Goal: Transaction & Acquisition: Purchase product/service

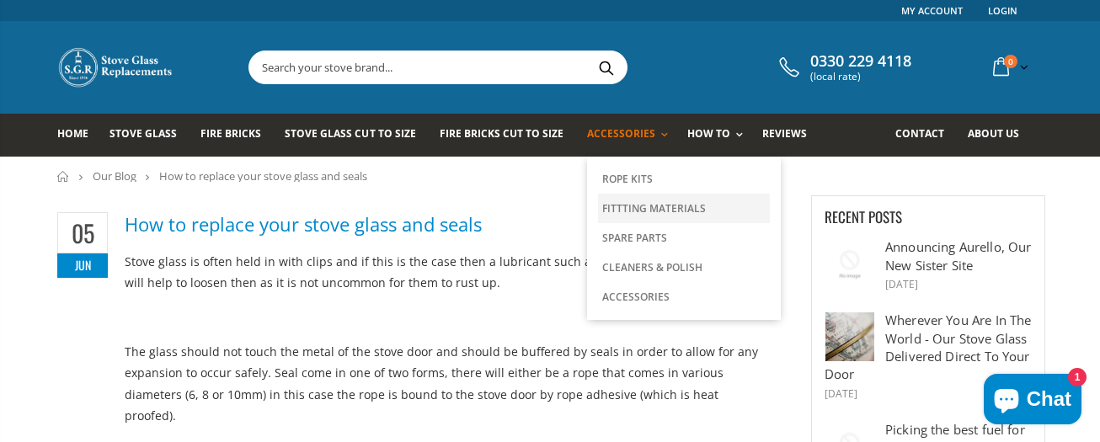
click at [627, 207] on link "Fittting Materials" at bounding box center [684, 208] width 172 height 29
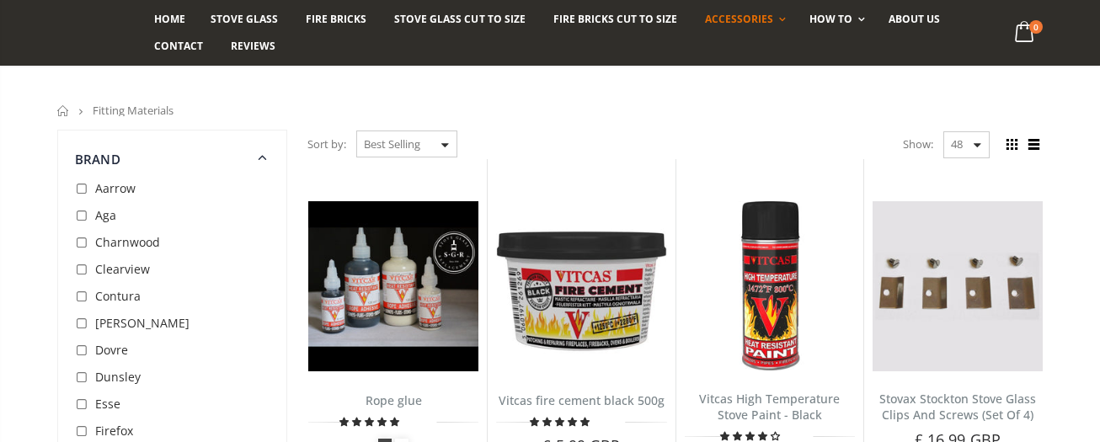
scroll to position [589, 0]
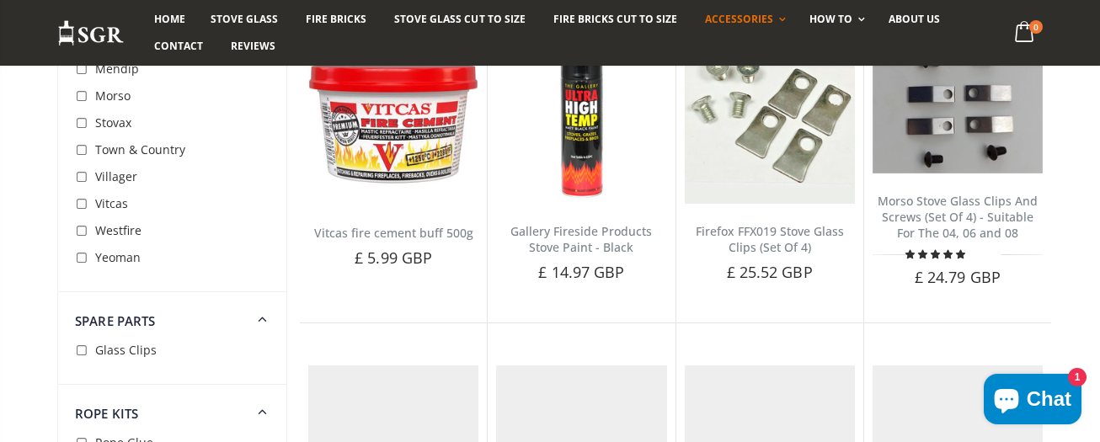
click at [80, 178] on input "checkbox" at bounding box center [83, 177] width 17 height 17
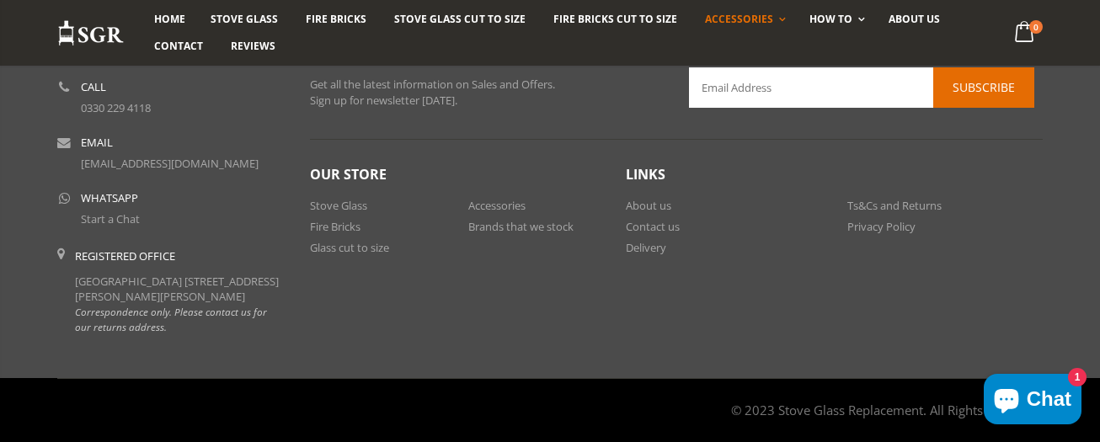
scroll to position [1347, 0]
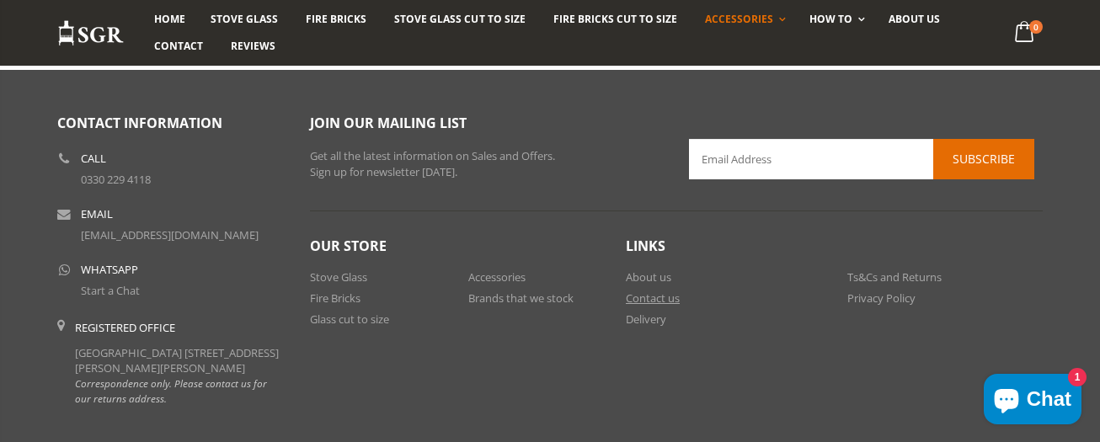
click at [650, 301] on link "Contact us" at bounding box center [653, 298] width 54 height 15
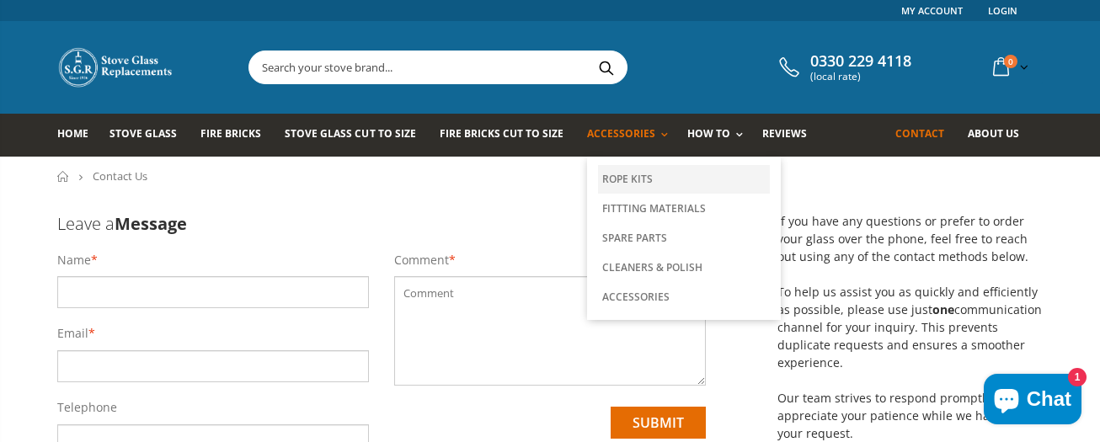
click at [620, 183] on link "Rope Kits" at bounding box center [684, 179] width 172 height 29
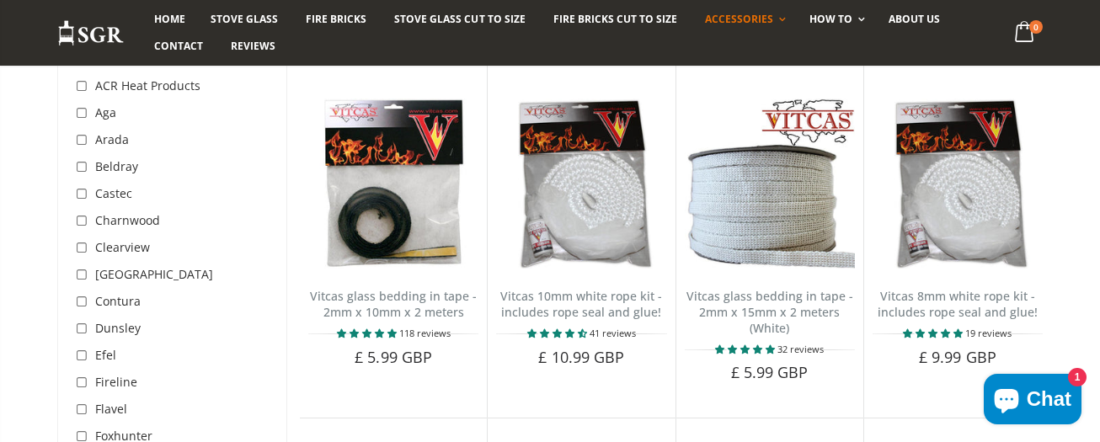
scroll to position [168, 0]
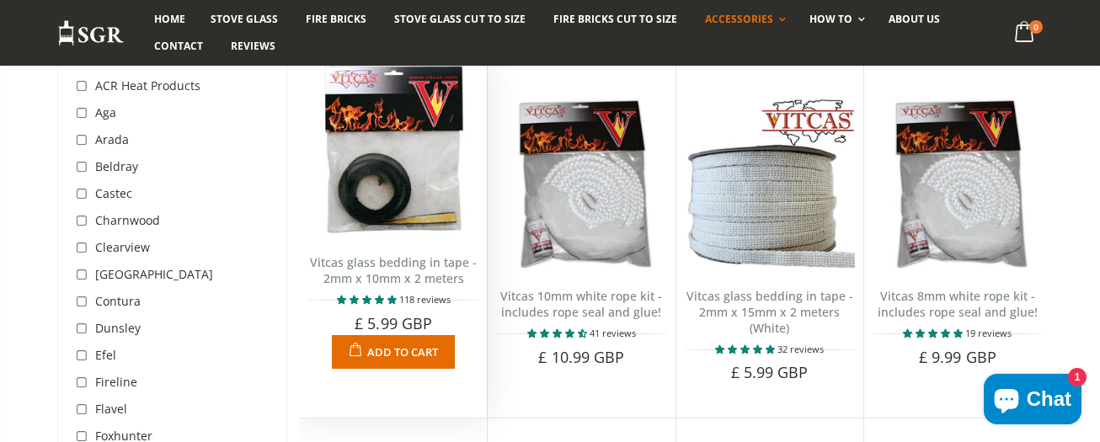
click at [392, 208] on img at bounding box center [393, 150] width 170 height 170
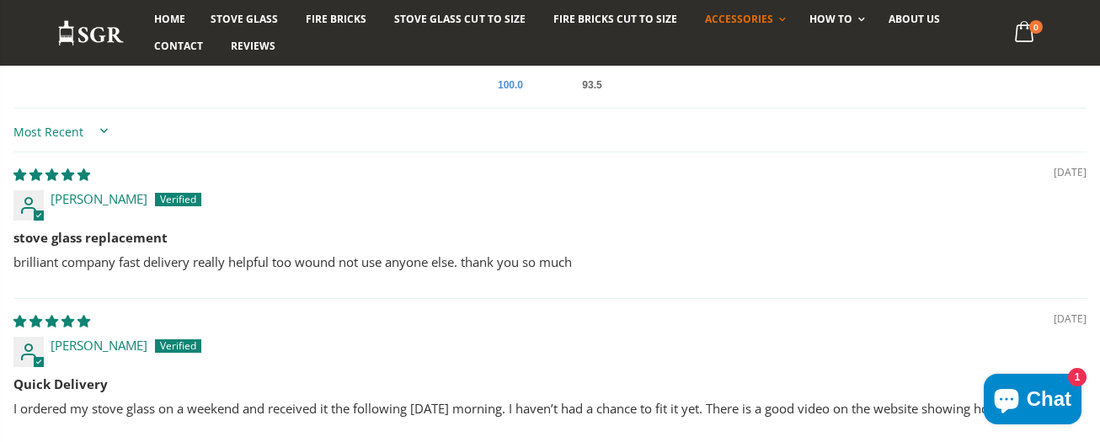
scroll to position [1095, 0]
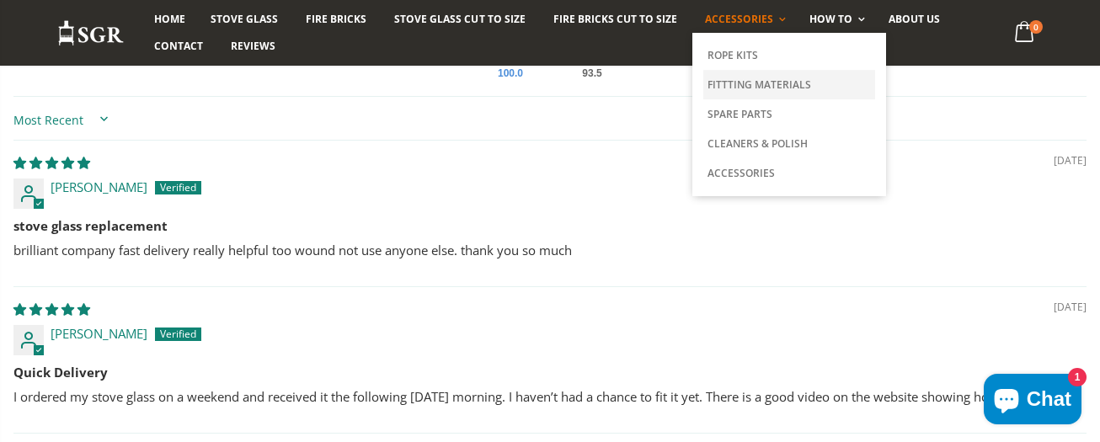
click at [743, 83] on link "Fittting Materials" at bounding box center [789, 84] width 172 height 29
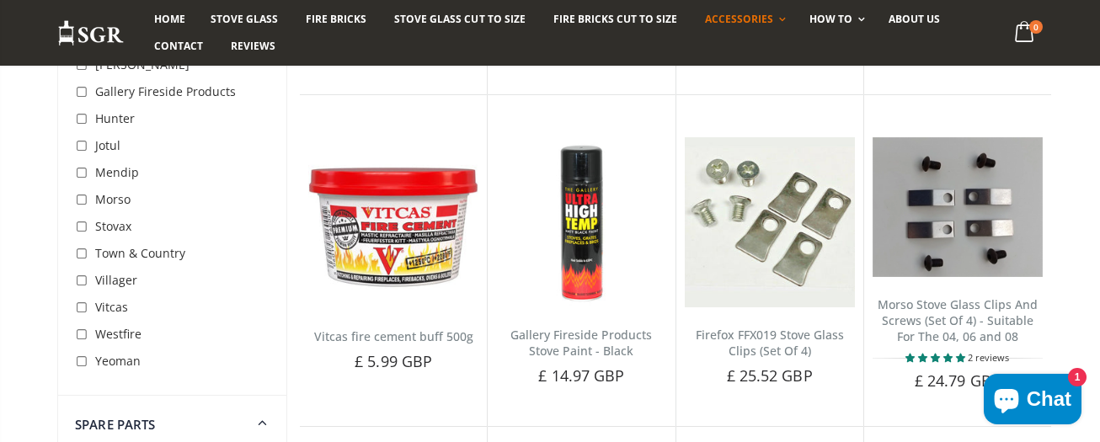
scroll to position [589, 0]
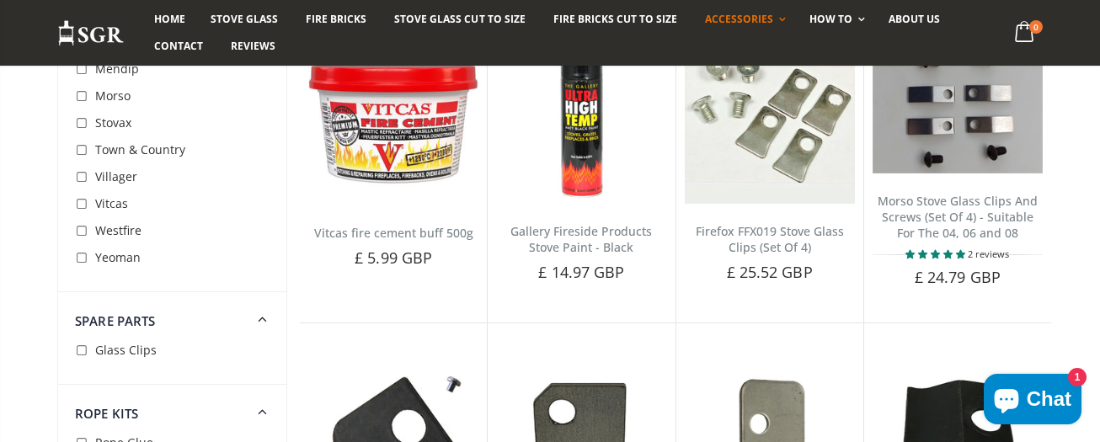
click at [106, 176] on span "Villager" at bounding box center [116, 176] width 42 height 16
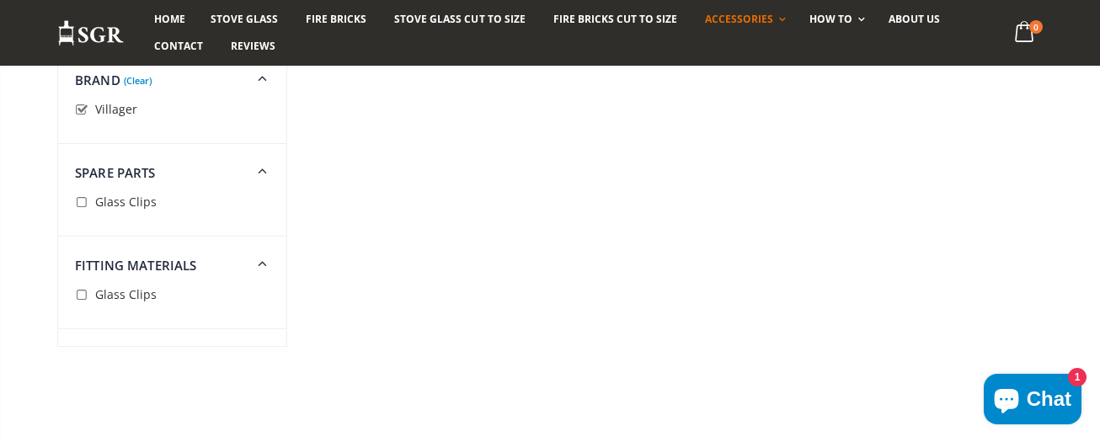
scroll to position [842, 0]
click at [461, 17] on span "Stove Glass Cut To Size" at bounding box center [459, 19] width 131 height 14
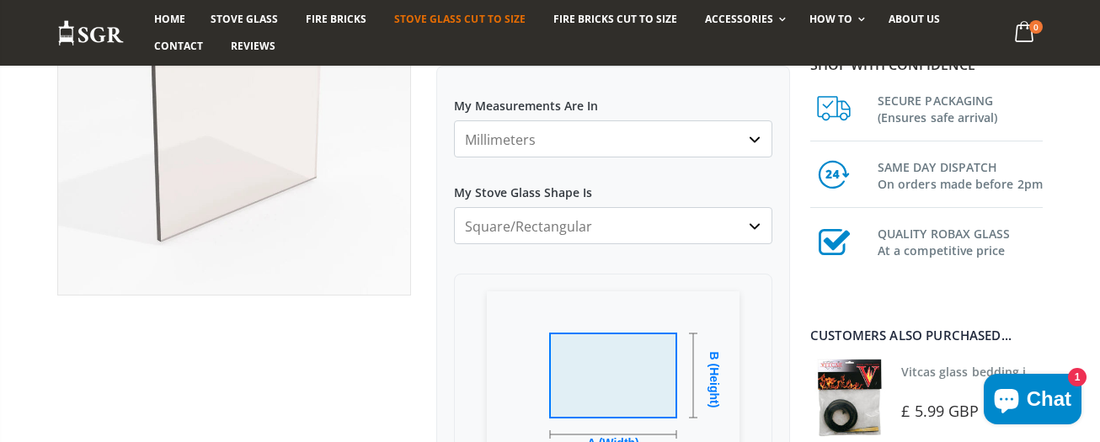
scroll to position [253, 0]
click at [755, 227] on select "Square/Rectangular Arched Half Arch Both Top Corners Cut Single Corner Cut All …" at bounding box center [613, 226] width 318 height 37
select select "single-corner-cut"
click at [454, 208] on select "Square/Rectangular Arched Half Arch Both Top Corners Cut Single Corner Cut All …" at bounding box center [613, 226] width 318 height 37
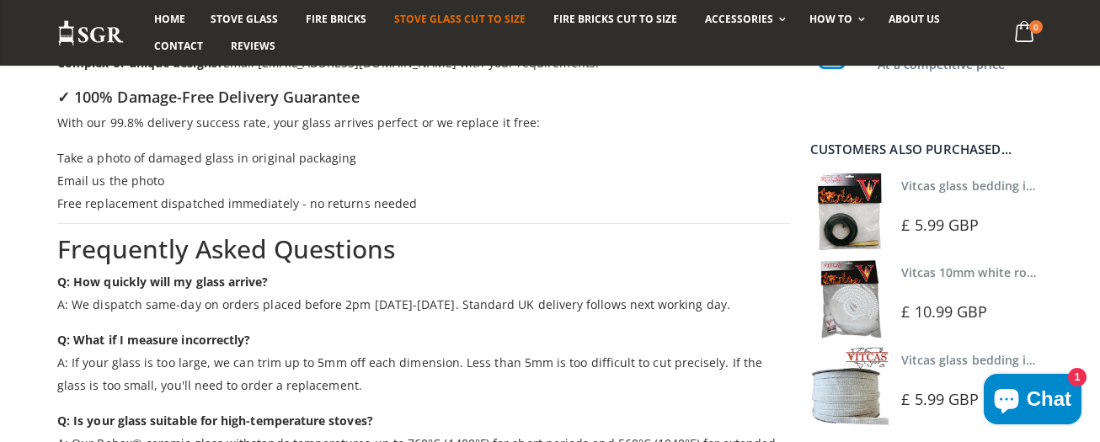
scroll to position [2779, 0]
click at [251, 19] on span "Stove Glass" at bounding box center [244, 19] width 67 height 14
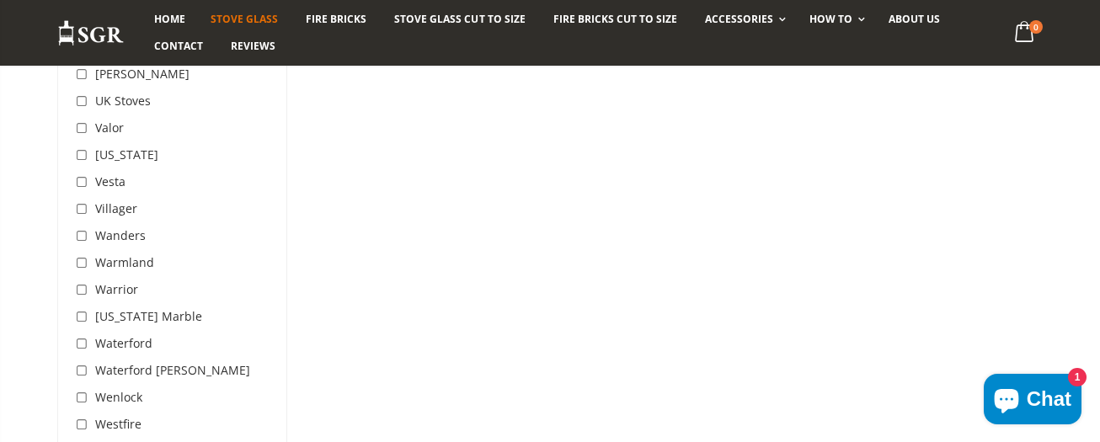
scroll to position [5305, 0]
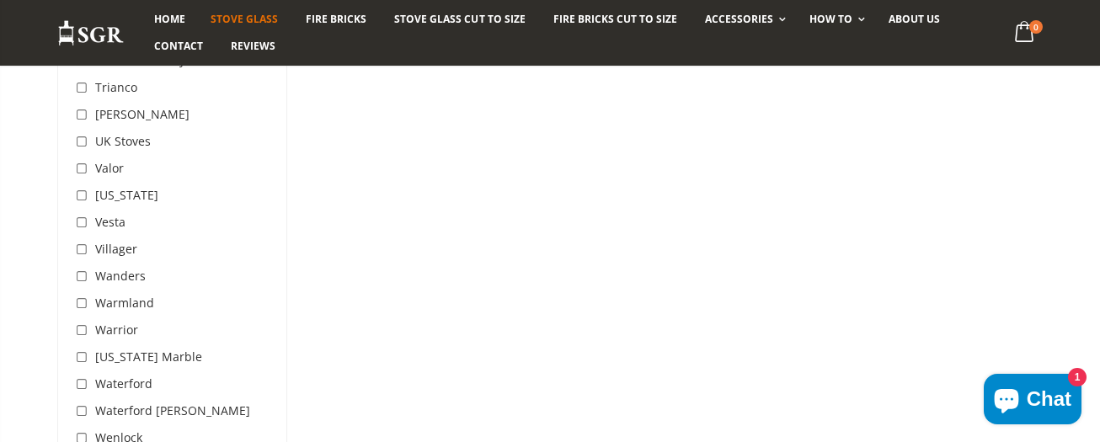
click at [82, 242] on input "checkbox" at bounding box center [83, 250] width 17 height 17
checkbox input "true"
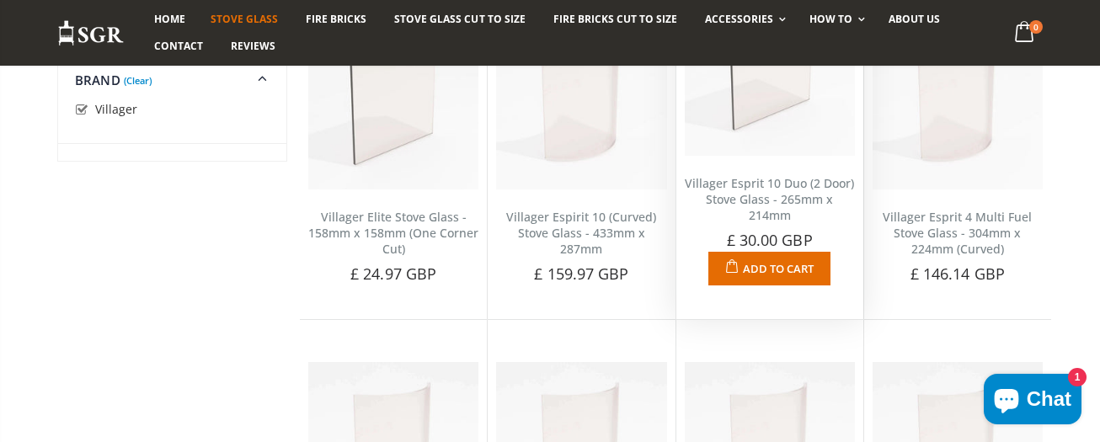
scroll to position [1663, 0]
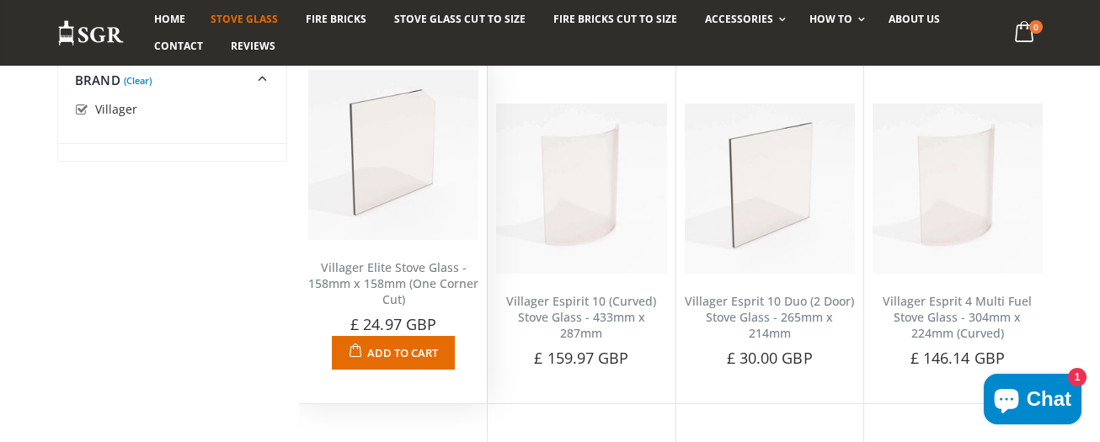
click at [398, 345] on span "Add to Cart" at bounding box center [402, 352] width 71 height 15
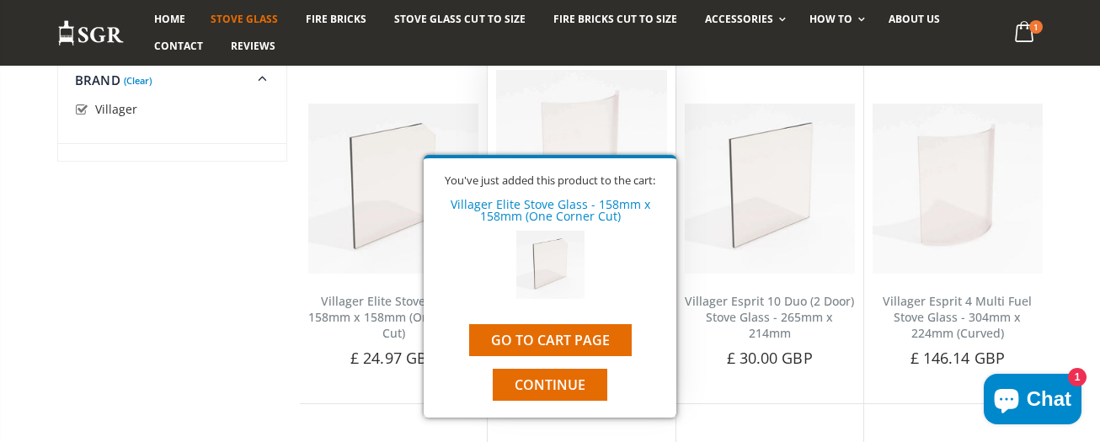
click at [557, 378] on span "Continue" at bounding box center [550, 385] width 71 height 19
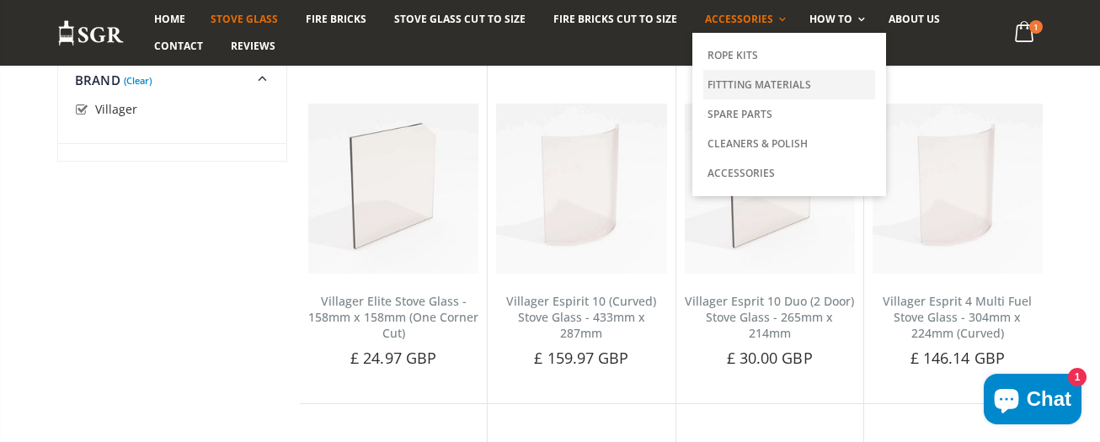
click at [727, 84] on link "Fittting Materials" at bounding box center [789, 84] width 172 height 29
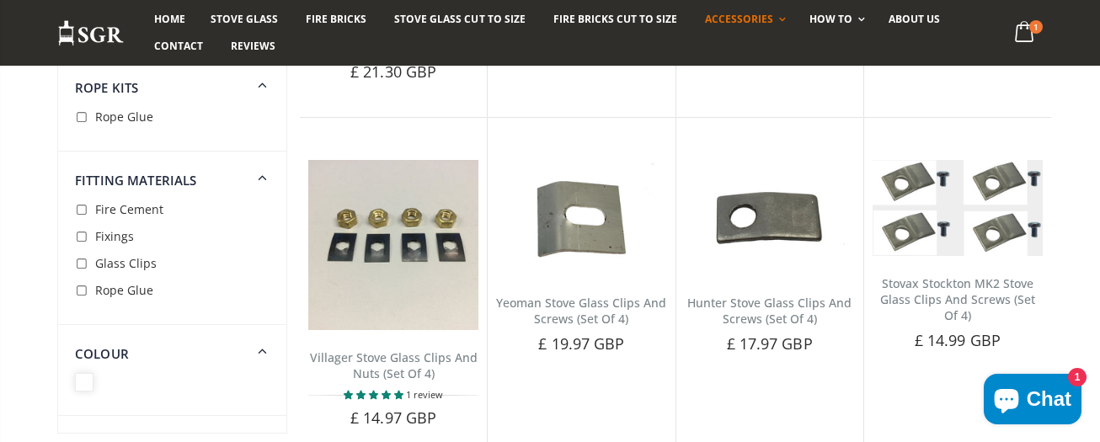
scroll to position [1179, 0]
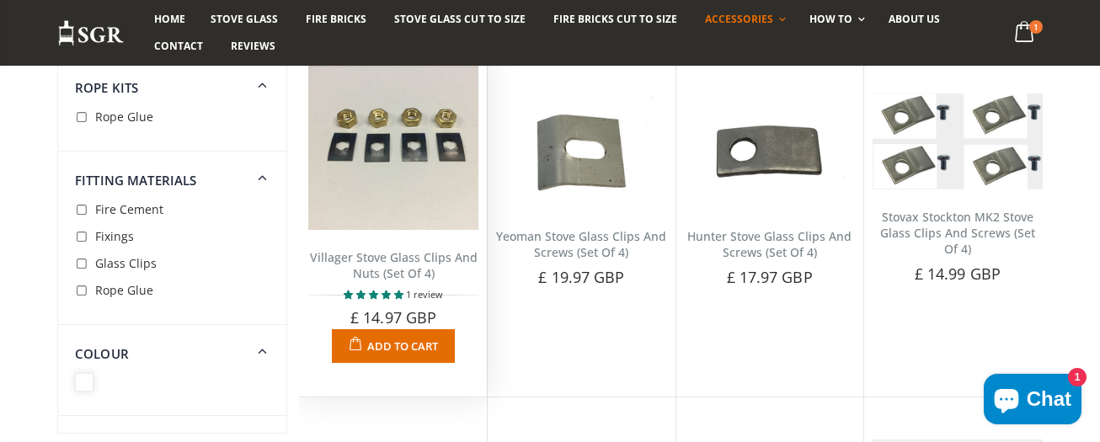
click at [384, 346] on span "Add to Cart" at bounding box center [402, 346] width 71 height 15
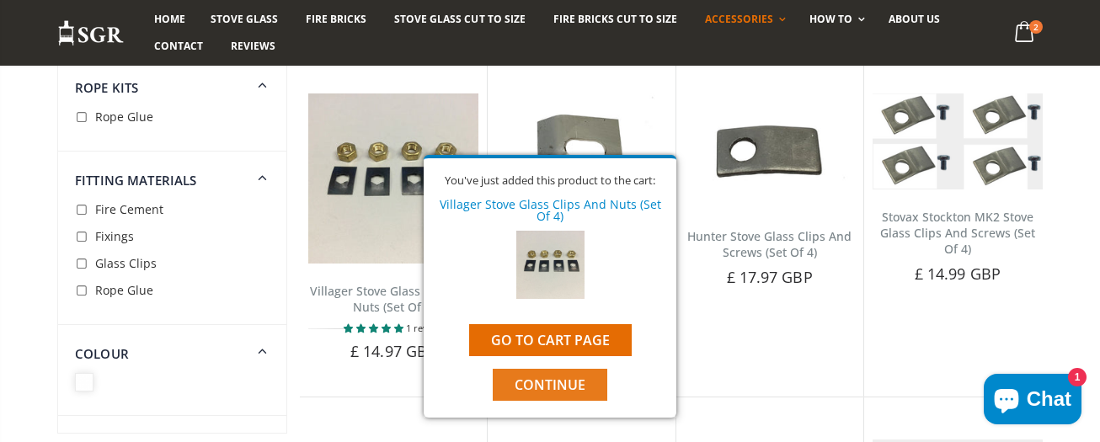
click at [557, 386] on span "Continue" at bounding box center [550, 385] width 71 height 19
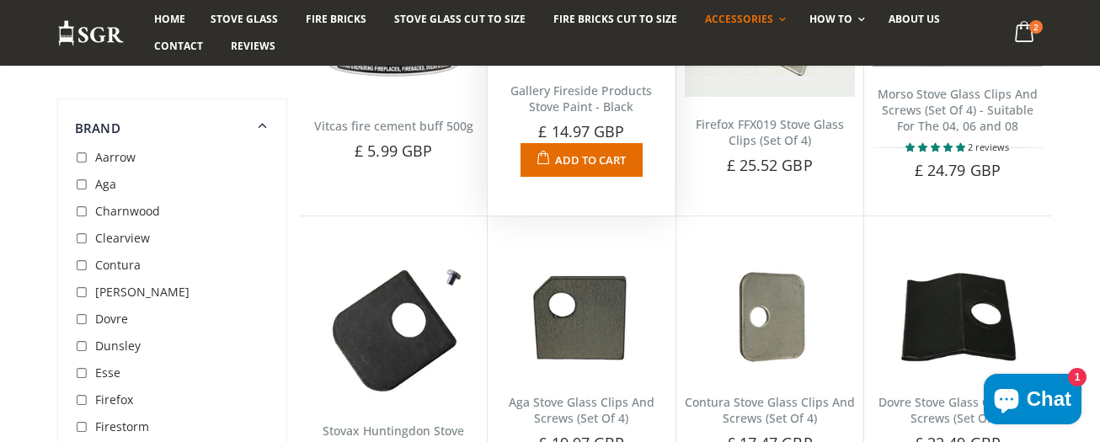
scroll to position [674, 0]
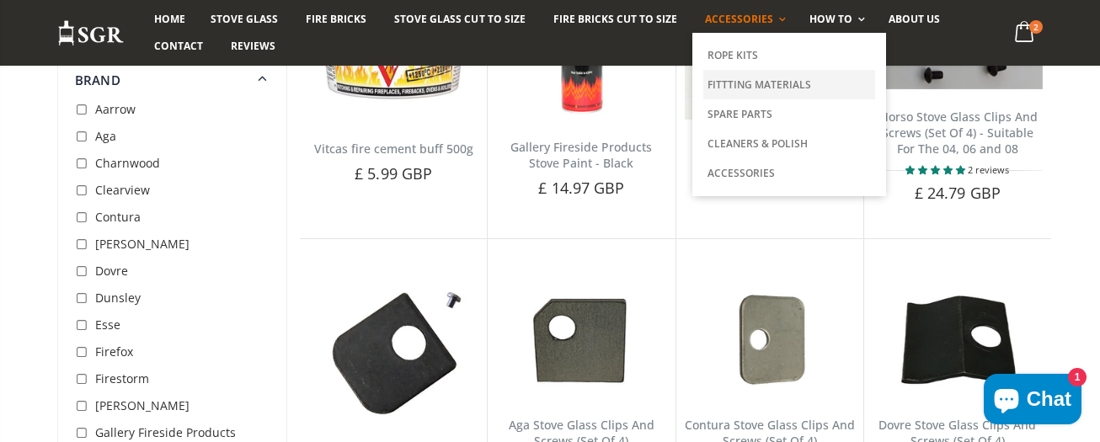
click at [738, 88] on link "Fittting Materials" at bounding box center [789, 84] width 172 height 29
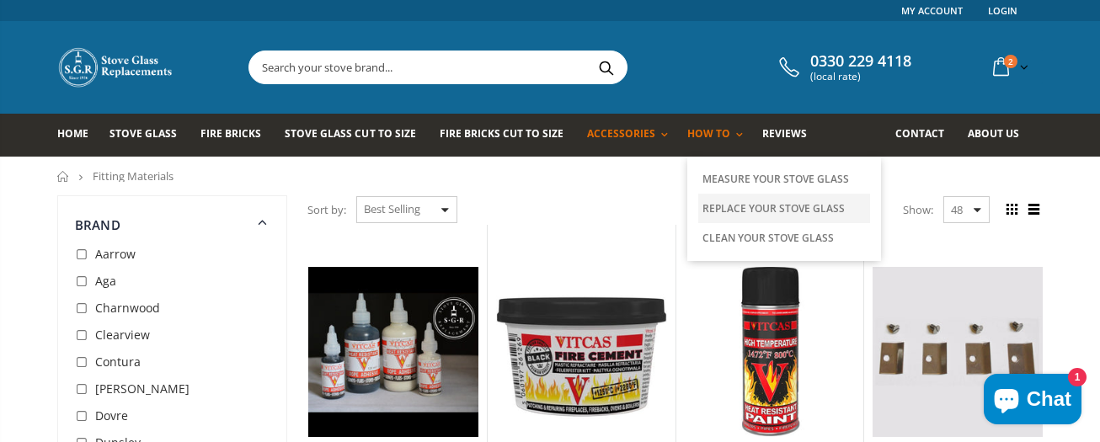
click at [731, 207] on link "Replace Your Stove Glass" at bounding box center [784, 208] width 172 height 29
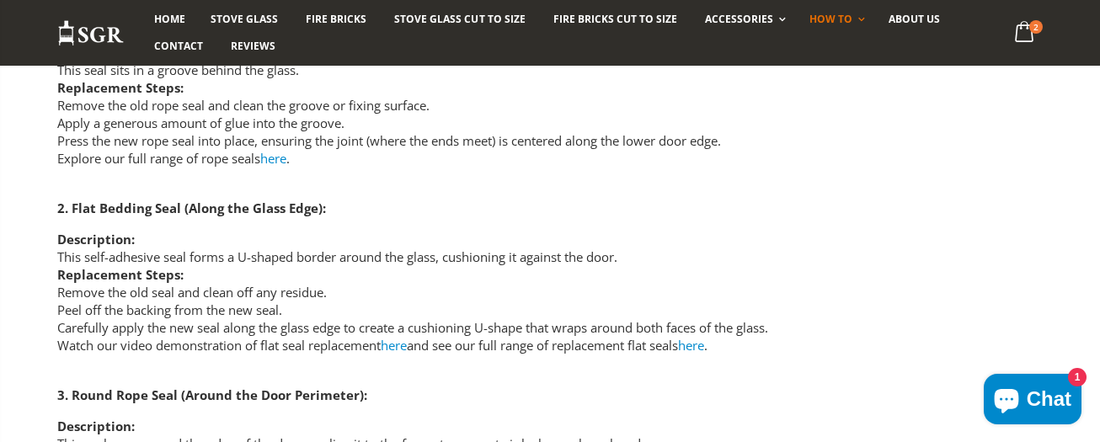
scroll to position [2863, 0]
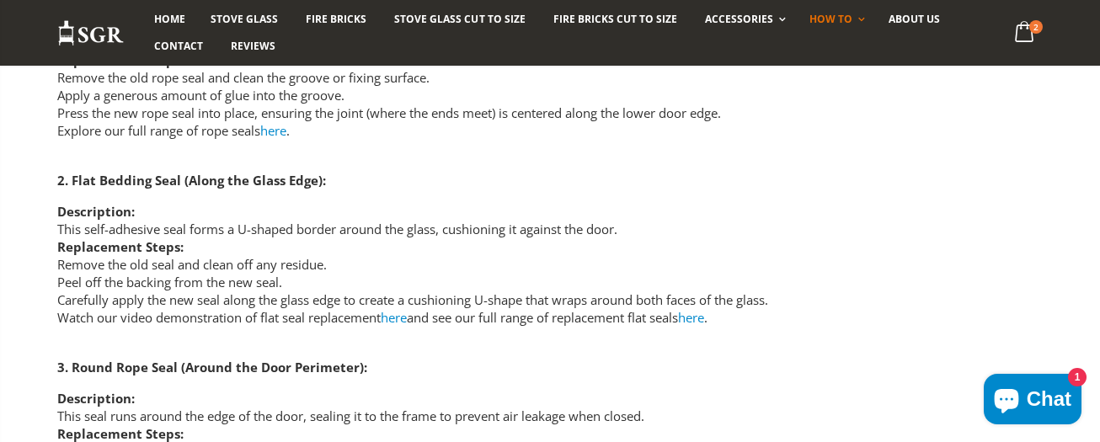
click at [404, 317] on link "here" at bounding box center [394, 317] width 26 height 17
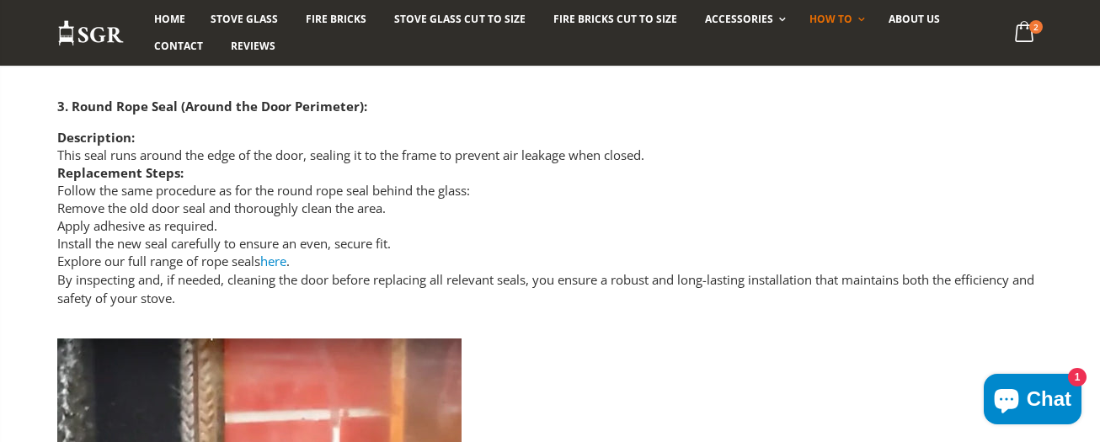
scroll to position [2779, 0]
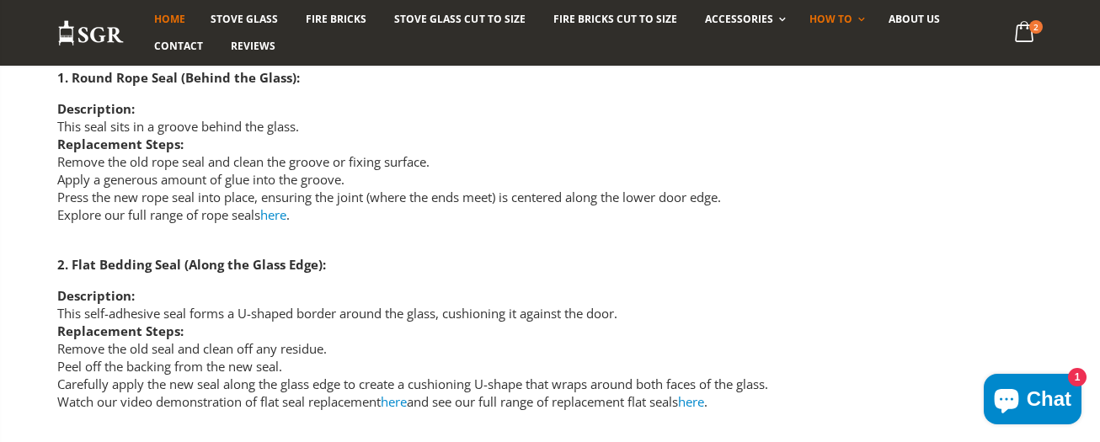
click at [172, 17] on span "Home" at bounding box center [169, 19] width 31 height 14
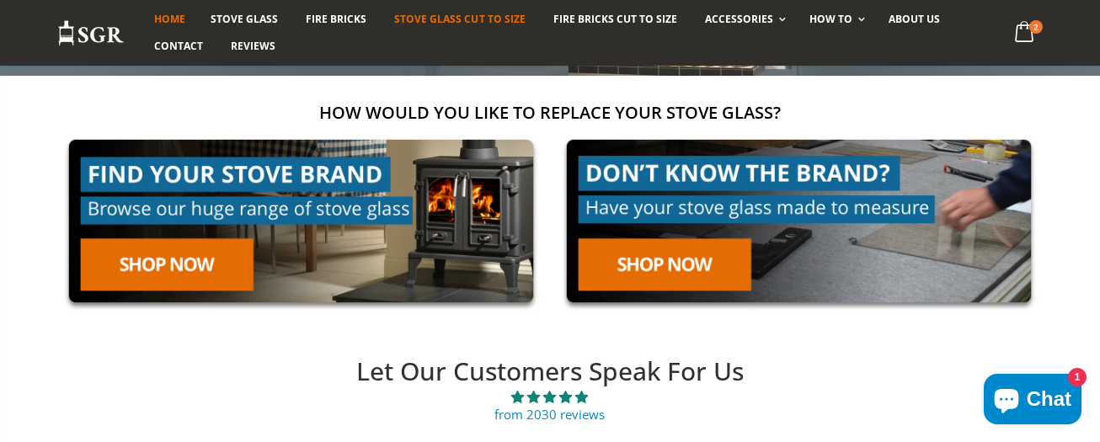
scroll to position [421, 0]
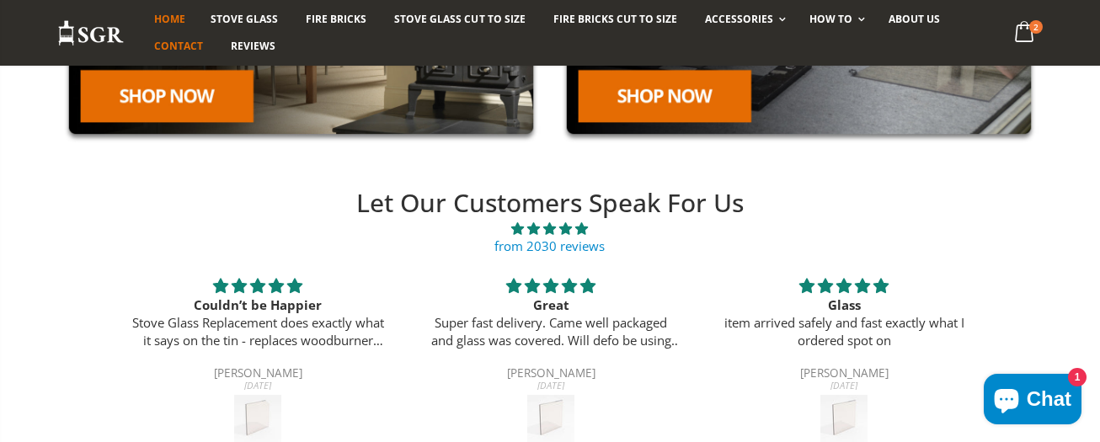
click at [183, 47] on span "Contact" at bounding box center [178, 46] width 49 height 14
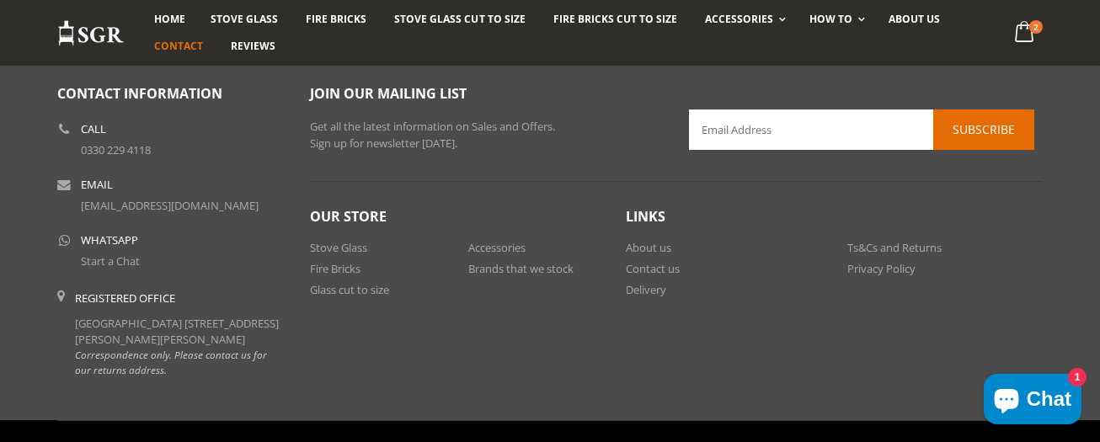
scroll to position [1011, 0]
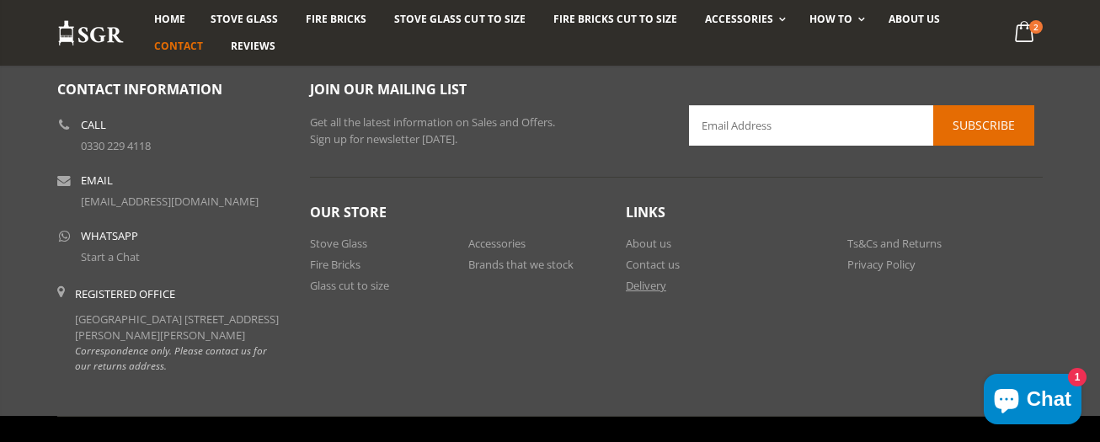
click at [649, 284] on link "Delivery" at bounding box center [646, 285] width 40 height 15
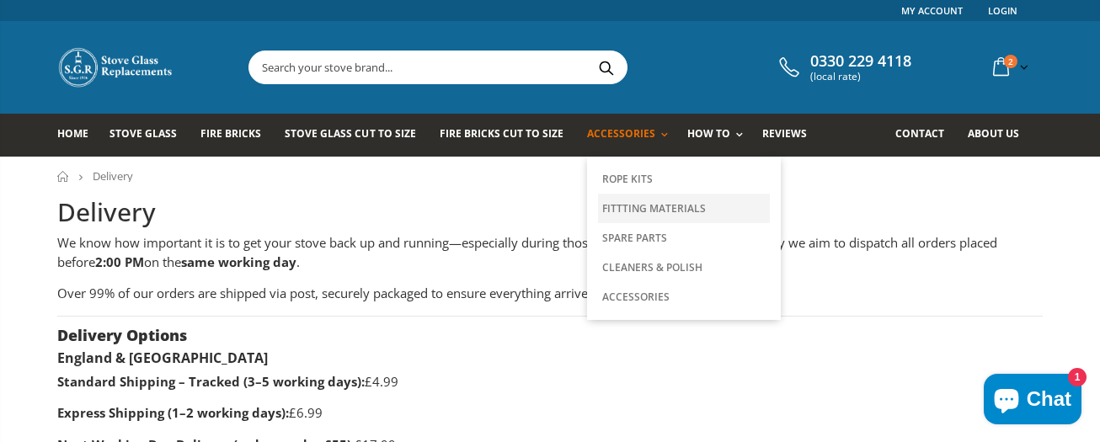
click at [637, 210] on link "Fittting Materials" at bounding box center [684, 208] width 172 height 29
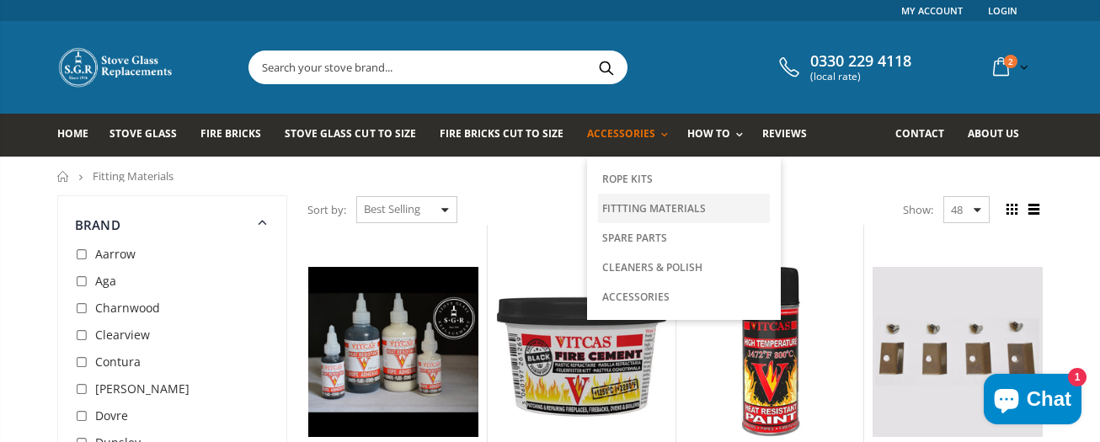
click at [627, 207] on link "Fittting Materials" at bounding box center [684, 208] width 172 height 29
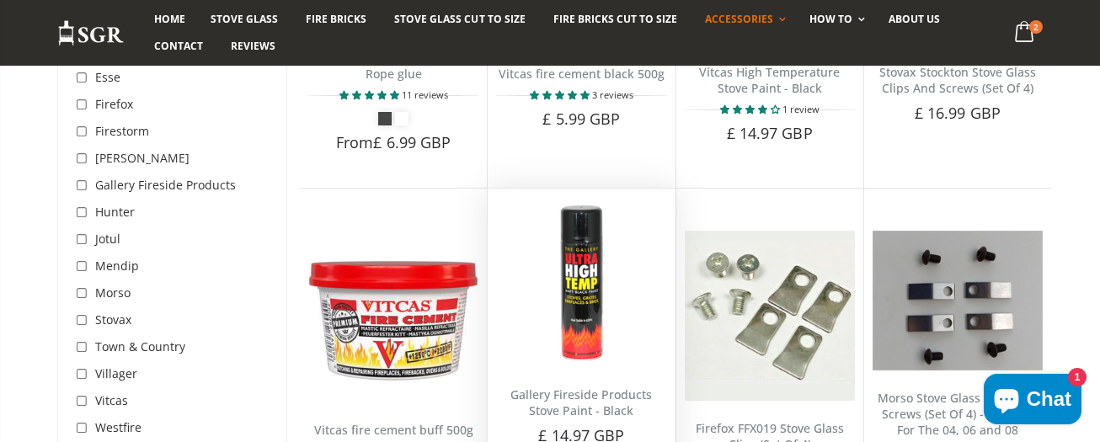
scroll to position [168, 0]
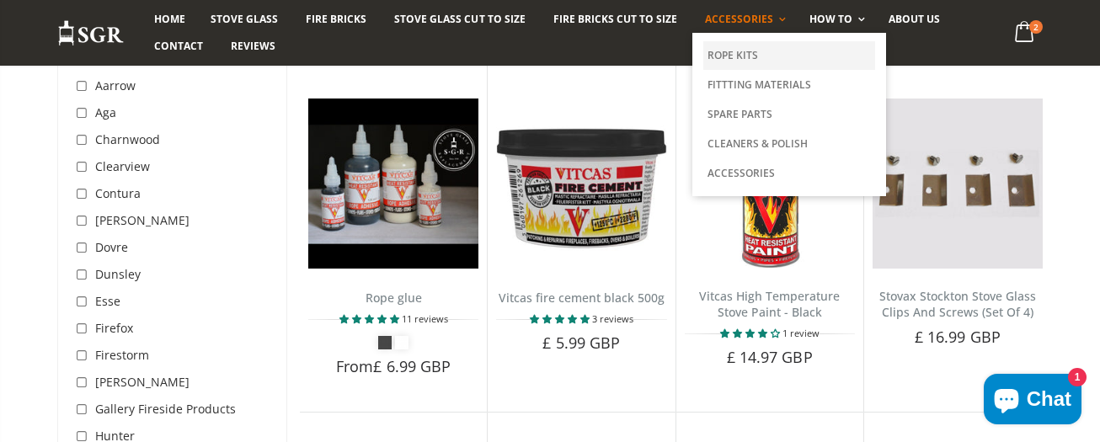
click at [727, 54] on link "Rope Kits" at bounding box center [789, 55] width 172 height 29
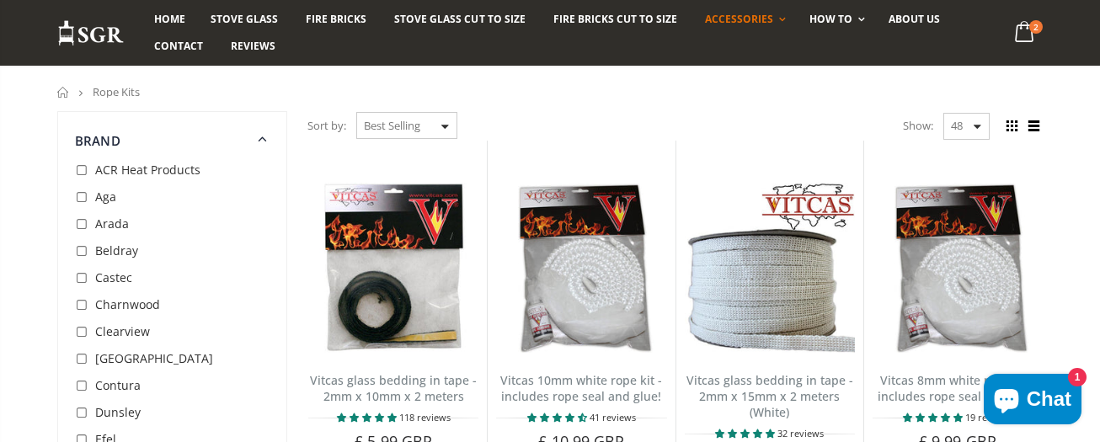
scroll to position [253, 0]
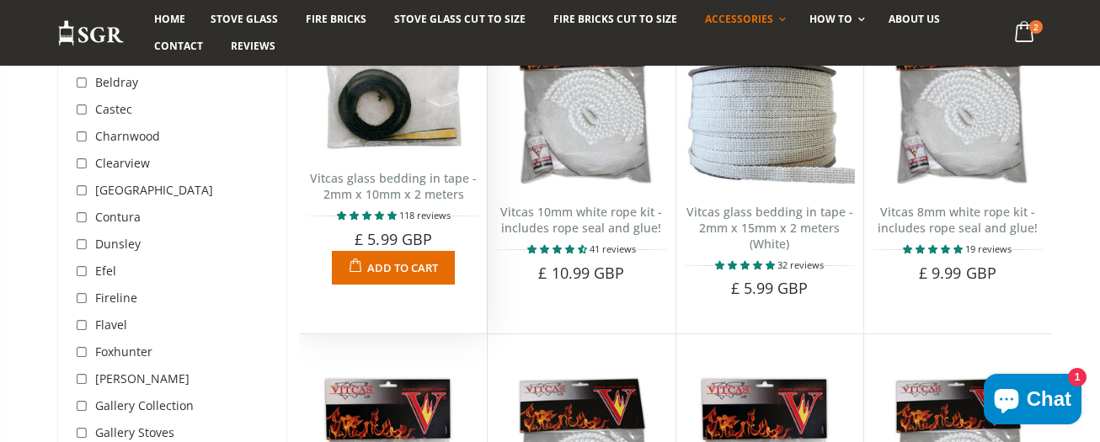
click at [404, 183] on link "Vitcas glass bedding in tape - 2mm x 10mm x 2 meters" at bounding box center [393, 186] width 167 height 32
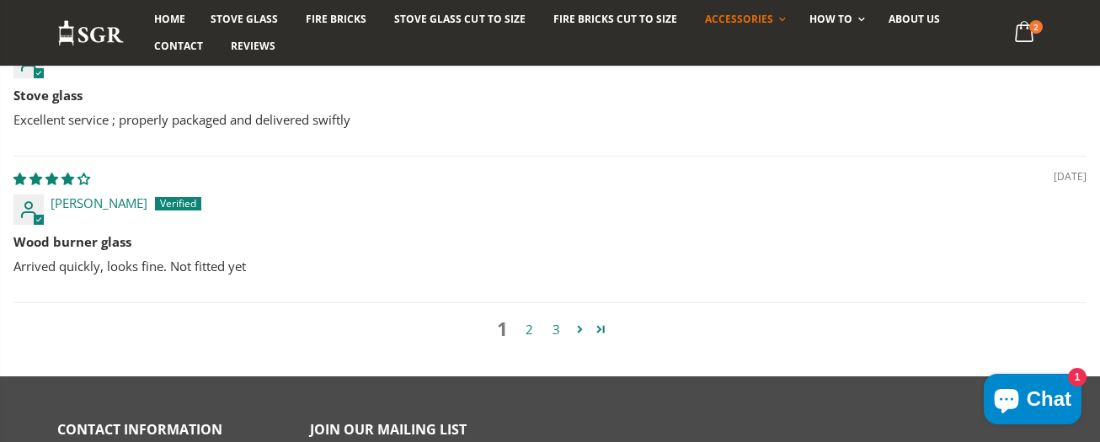
scroll to position [1684, 0]
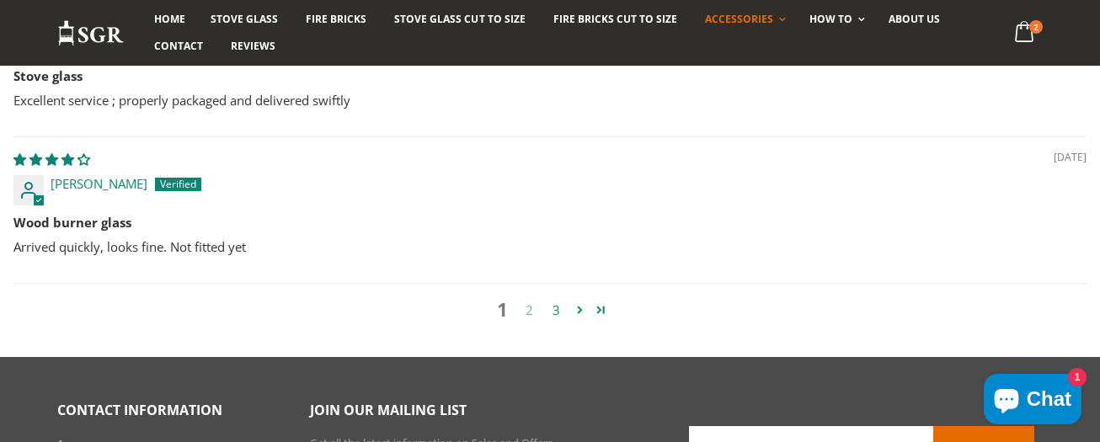
click at [527, 320] on link "2" at bounding box center [528, 310] width 27 height 19
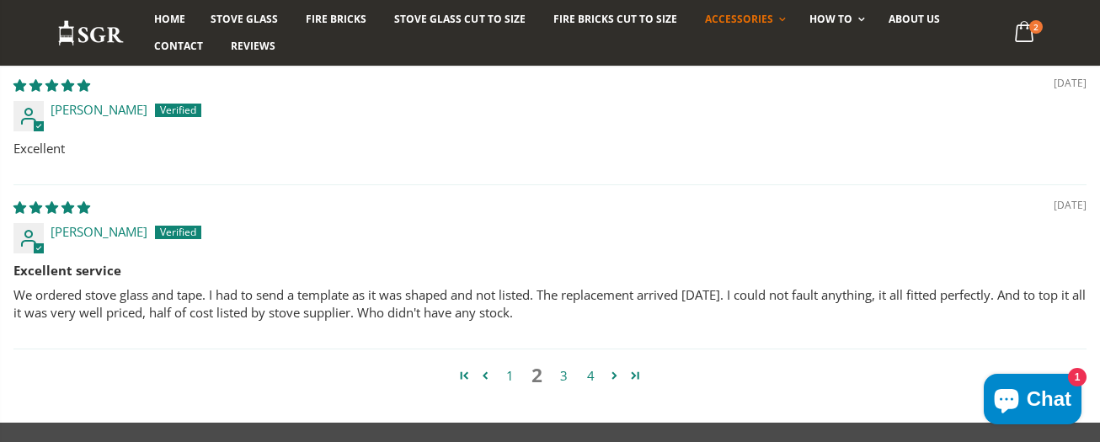
scroll to position [1671, 0]
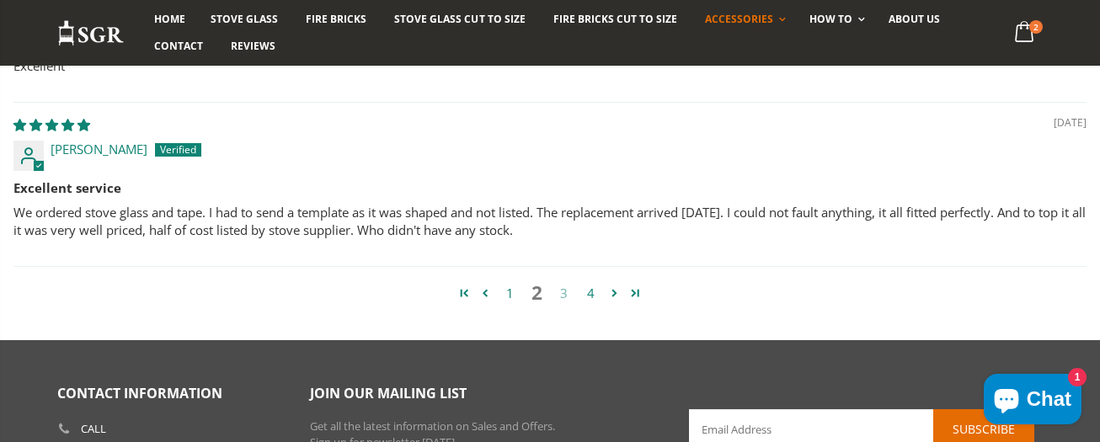
click at [563, 303] on link "3" at bounding box center [563, 293] width 27 height 19
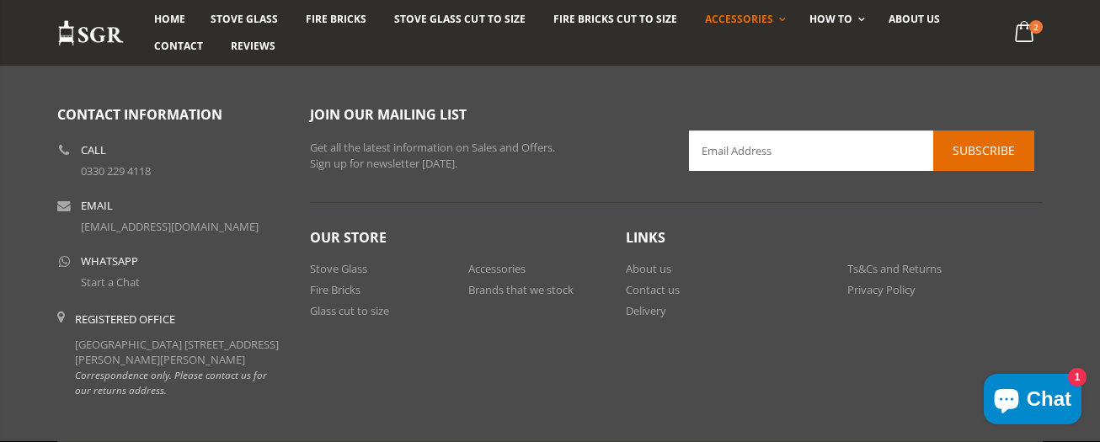
scroll to position [2091, 0]
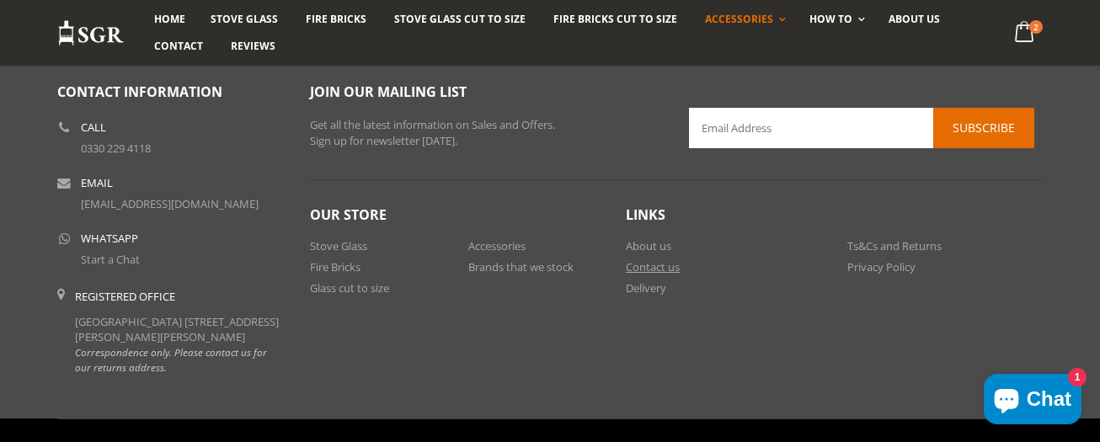
click at [643, 275] on link "Contact us" at bounding box center [653, 266] width 54 height 15
click at [645, 253] on link "About us" at bounding box center [648, 245] width 45 height 15
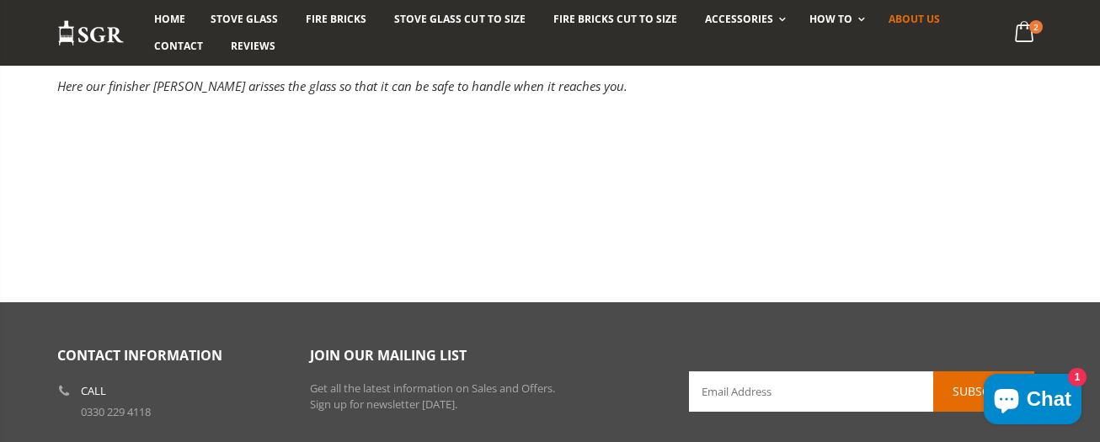
scroll to position [842, 0]
